Goal: Task Accomplishment & Management: Manage account settings

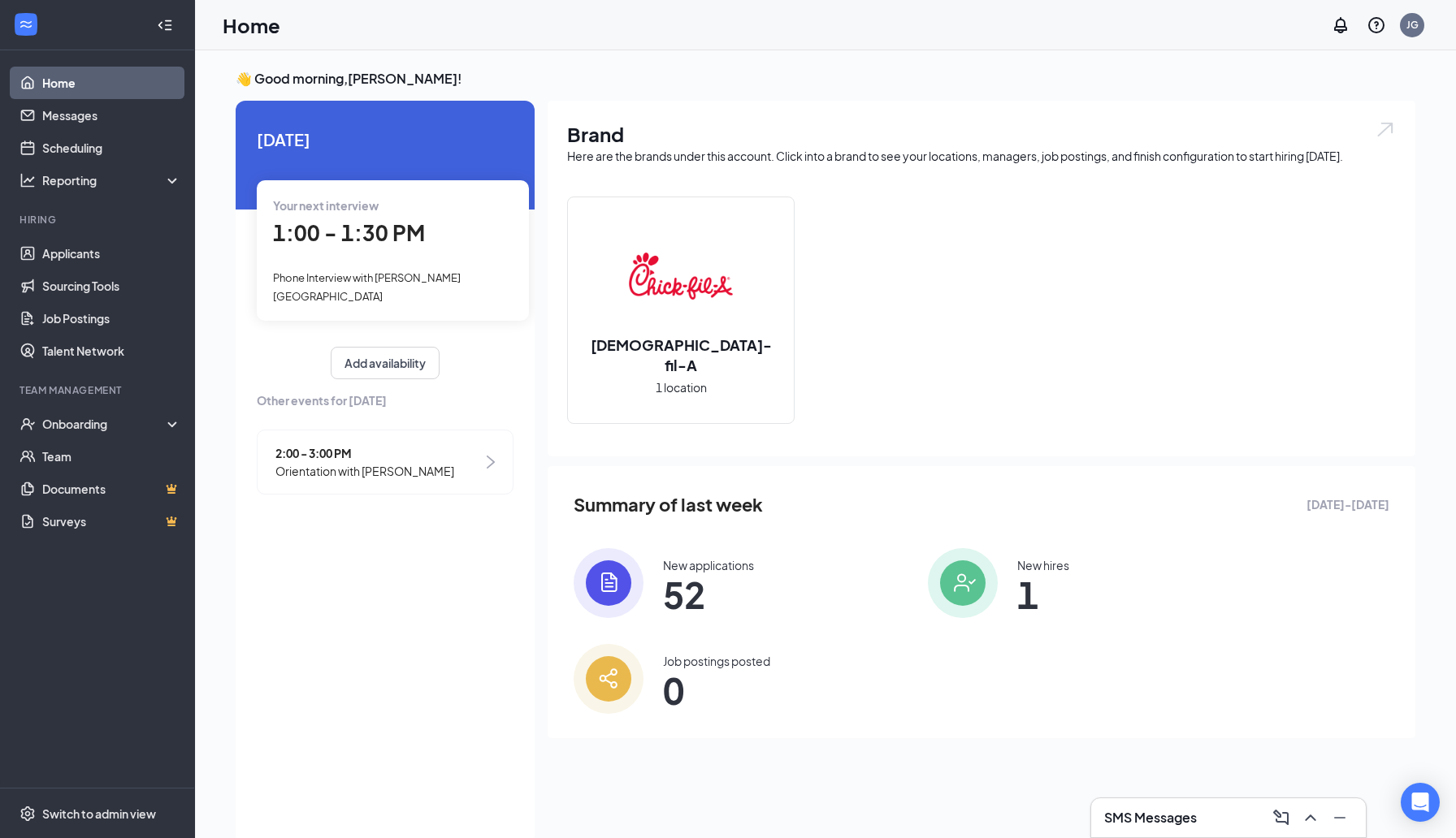
click at [423, 279] on span "Phone Interview with [PERSON_NAME][GEOGRAPHIC_DATA]" at bounding box center [367, 287] width 188 height 31
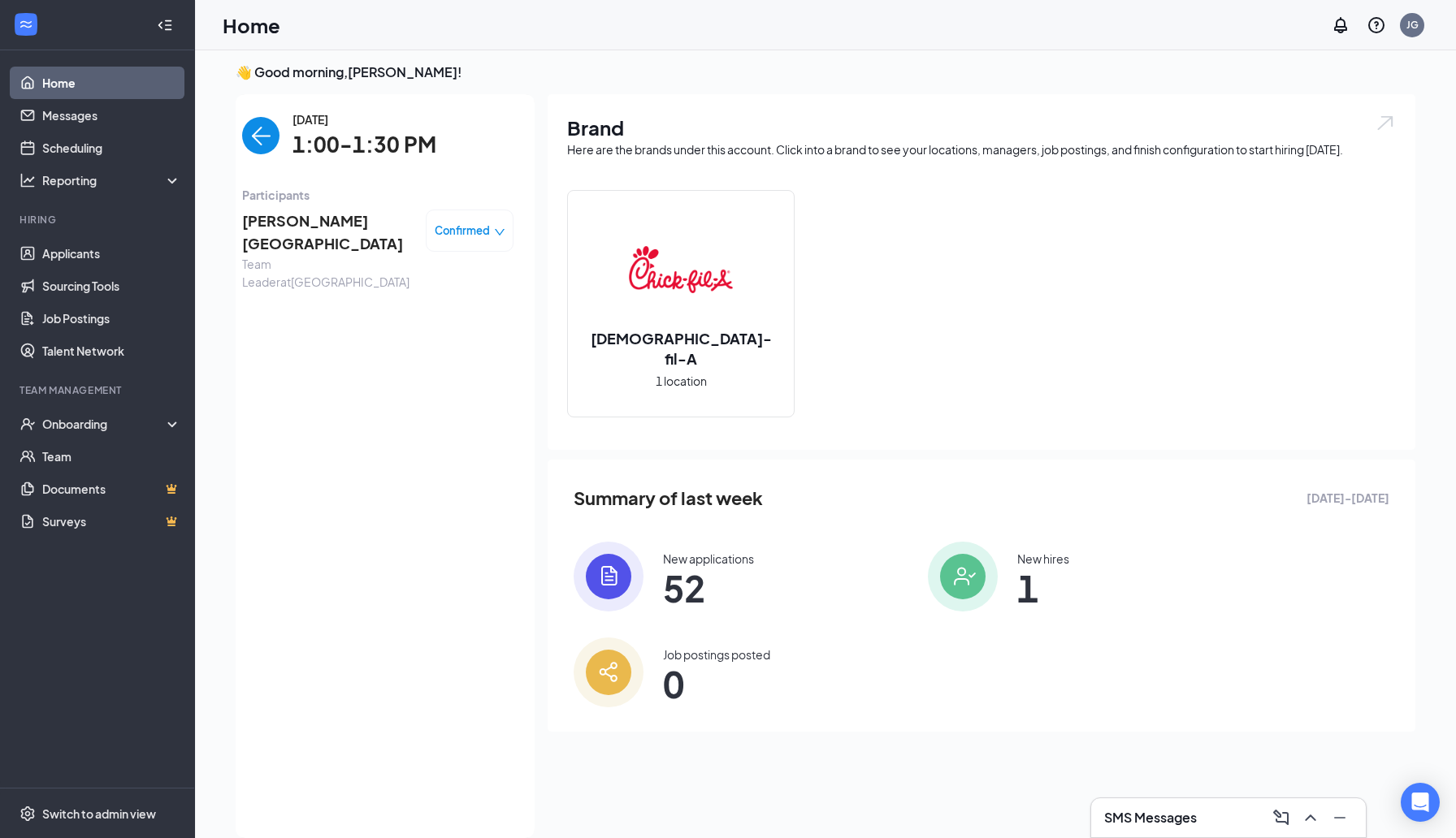
click at [278, 221] on span "[PERSON_NAME][GEOGRAPHIC_DATA]" at bounding box center [328, 233] width 171 height 46
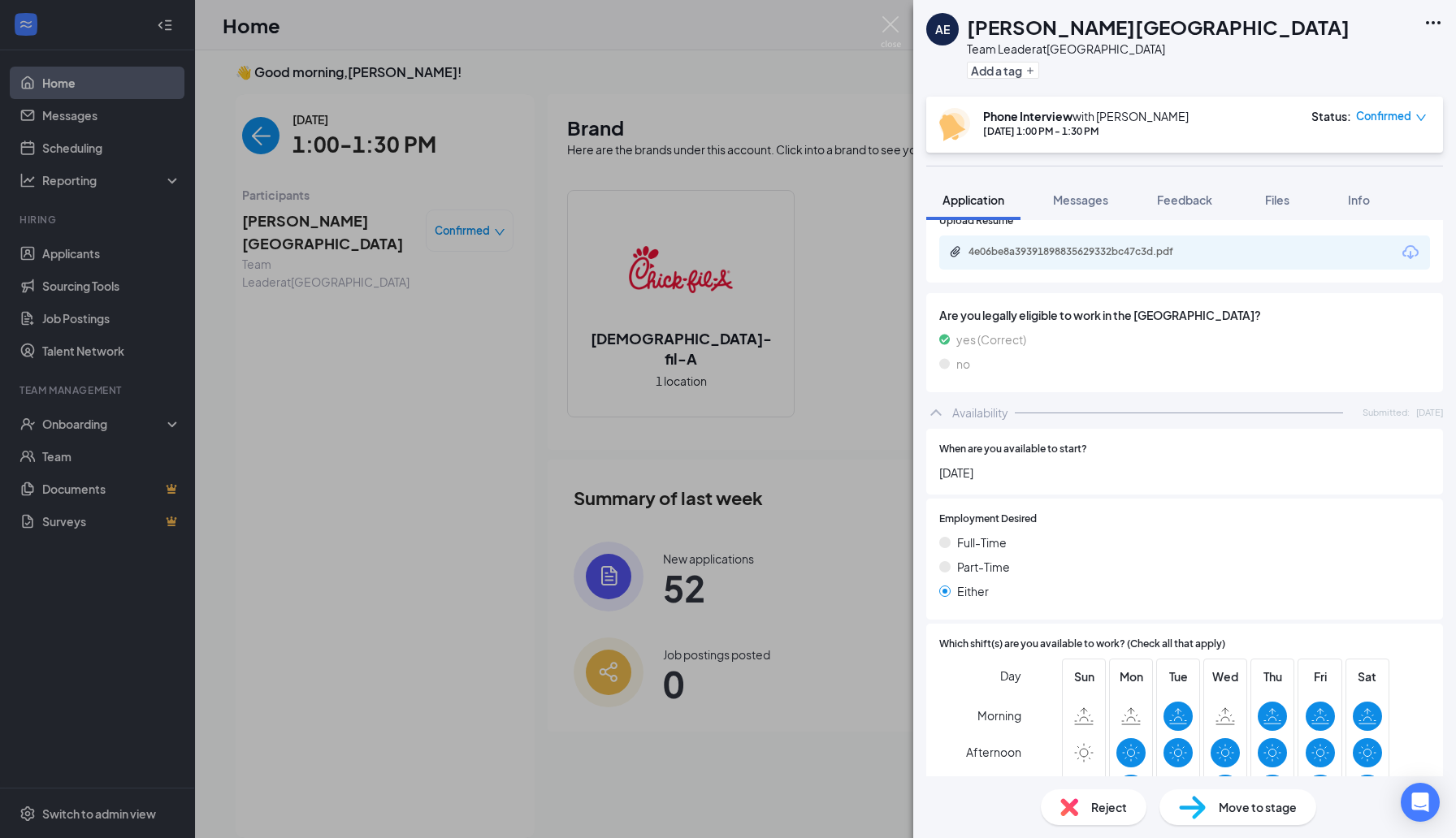
scroll to position [809, 0]
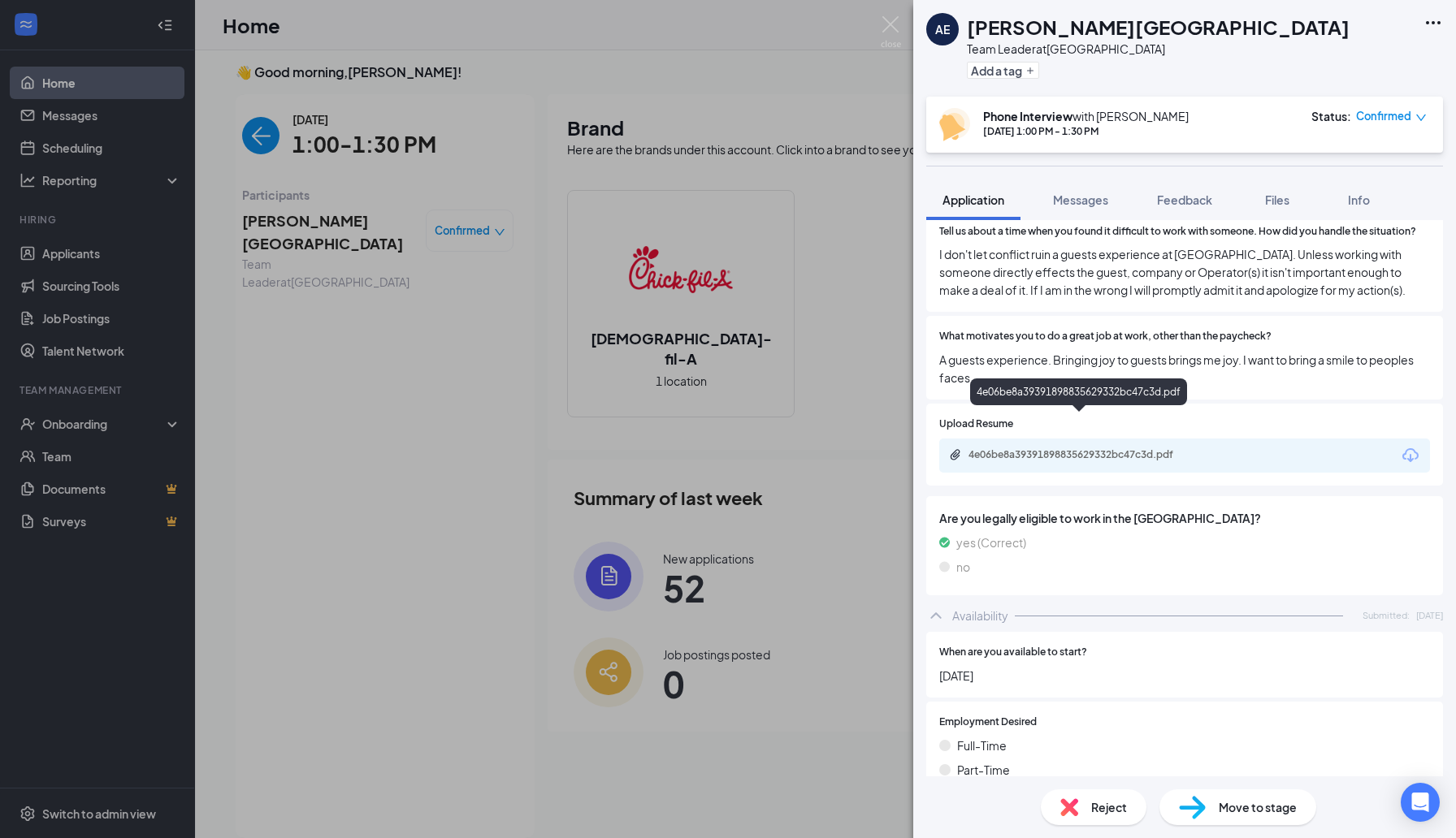
click at [1071, 439] on div "4e06be8a39391898835629332bc47c3d.pdf" at bounding box center [1185, 456] width 491 height 35
click at [1061, 439] on div "4e06be8a39391898835629332bc47c3d.pdf" at bounding box center [1185, 456] width 491 height 35
click at [1052, 449] on div "4e06be8a39391898835629332bc47c3d.pdf" at bounding box center [1082, 455] width 227 height 13
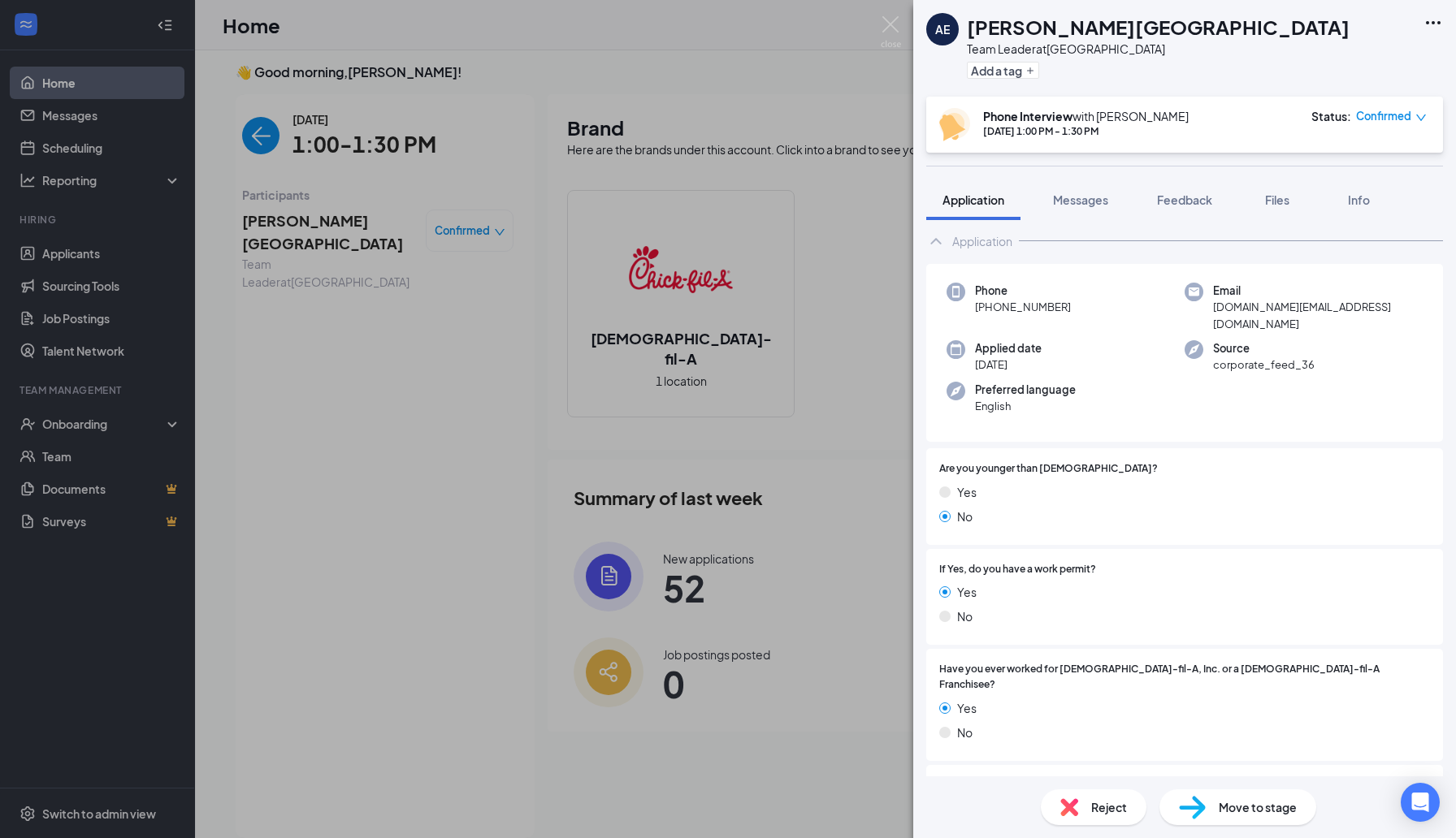
scroll to position [0, 0]
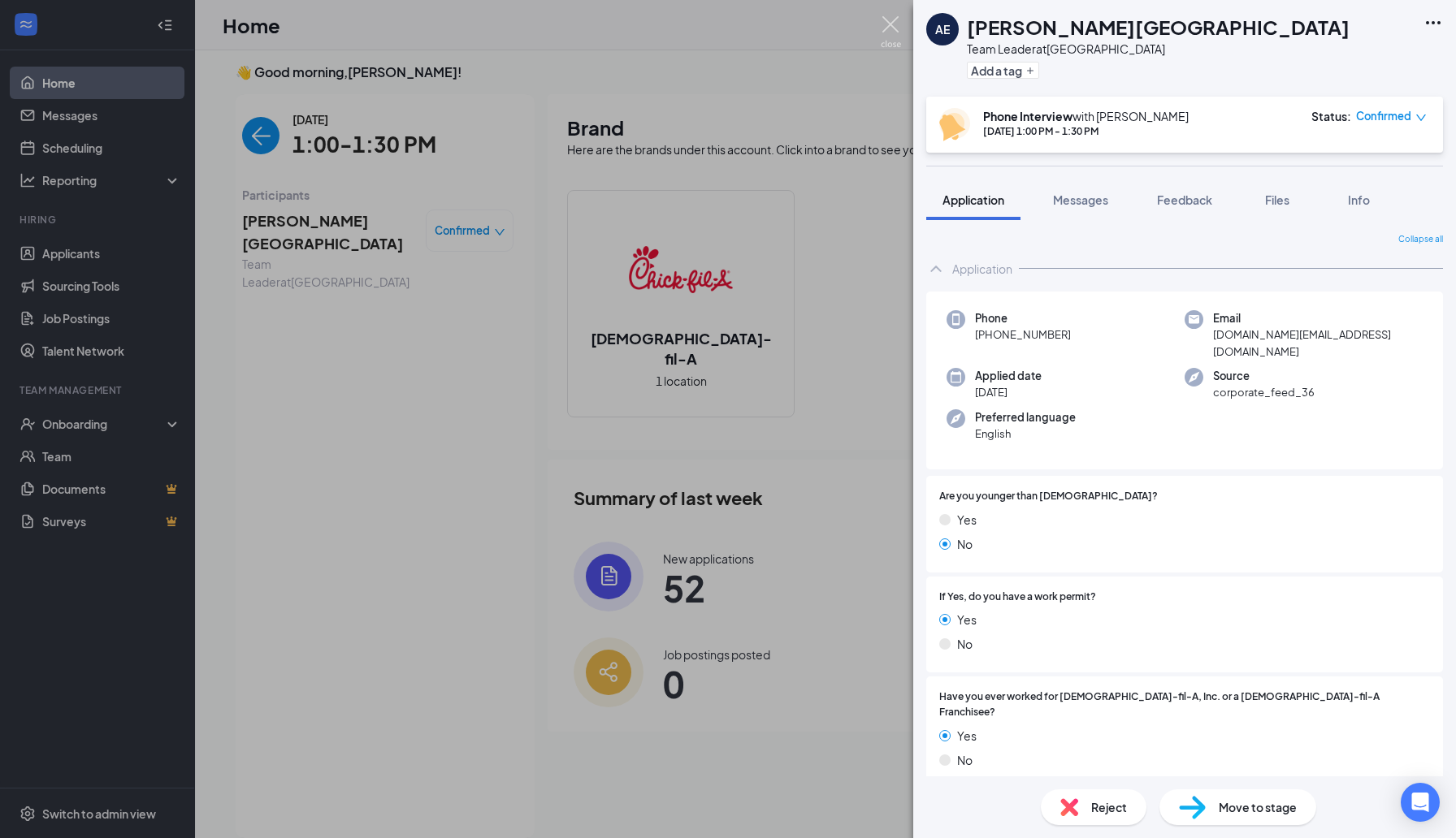
click at [886, 36] on img at bounding box center [890, 32] width 20 height 32
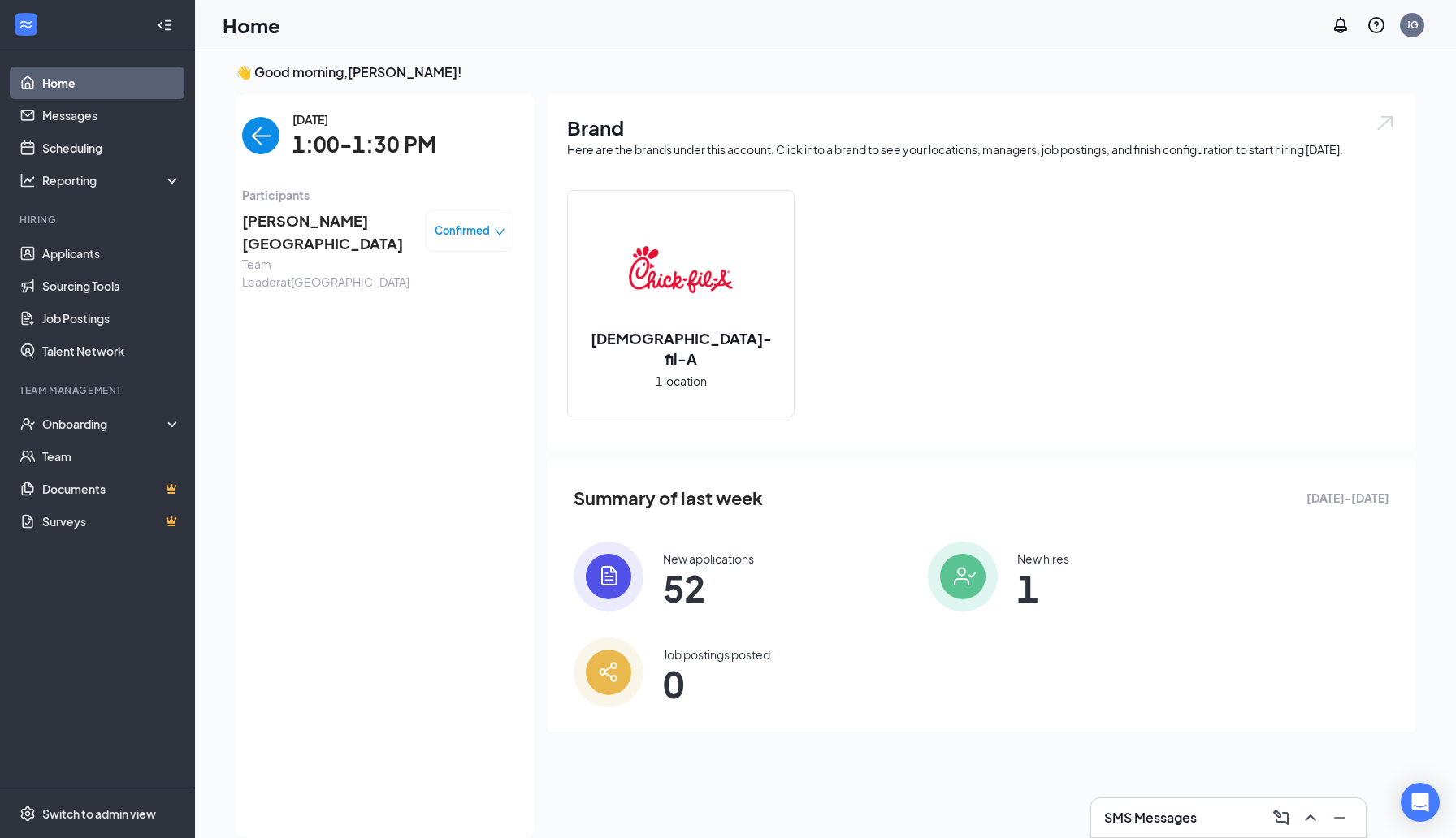
click at [1190, 822] on h3 "SMS Messages" at bounding box center [1151, 818] width 93 height 18
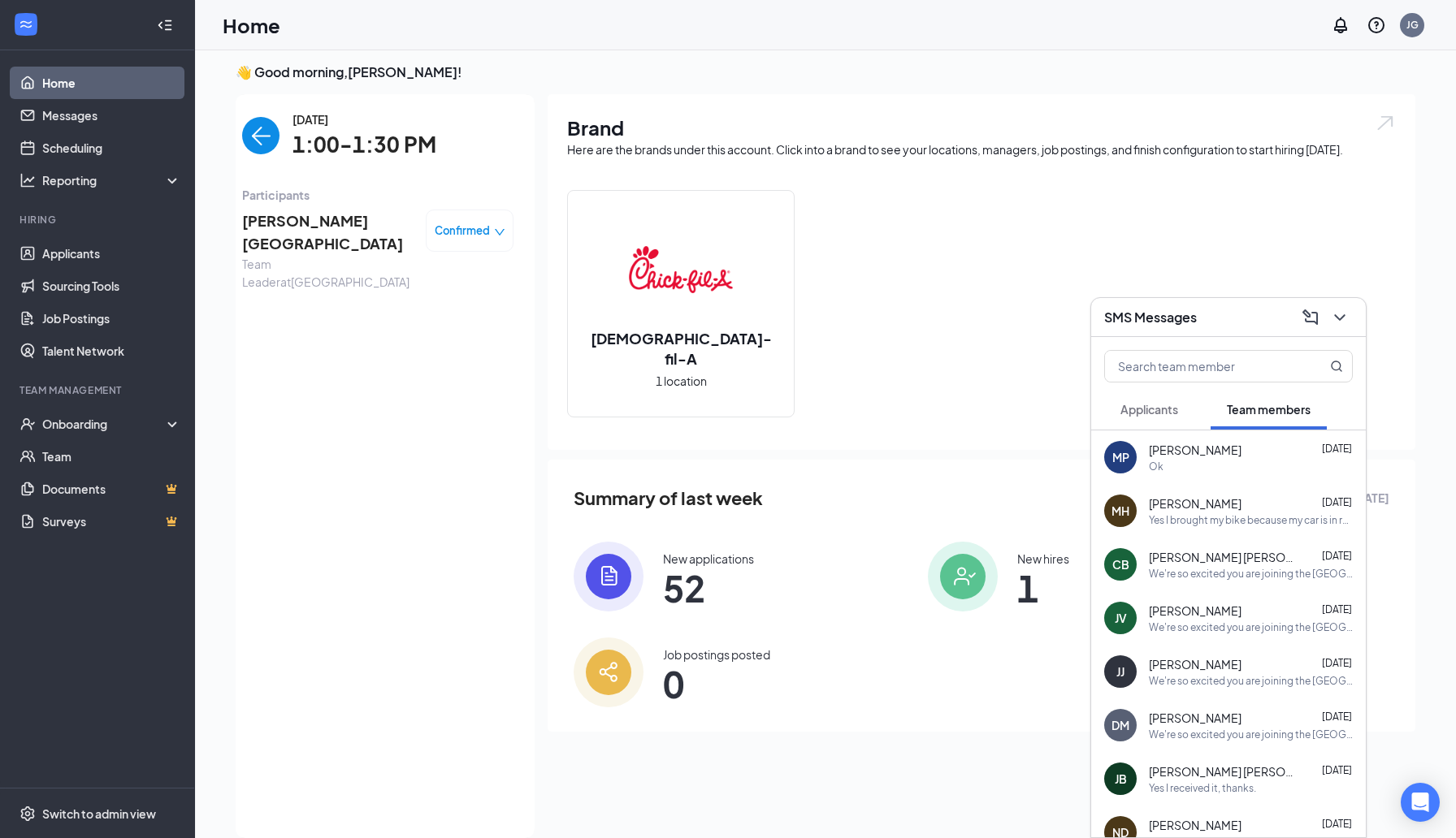
click at [287, 255] on span "Team Leader at [GEOGRAPHIC_DATA]" at bounding box center [328, 272] width 171 height 35
click at [317, 218] on span "[PERSON_NAME][GEOGRAPHIC_DATA]" at bounding box center [328, 233] width 171 height 46
